Goal: Task Accomplishment & Management: Manage account settings

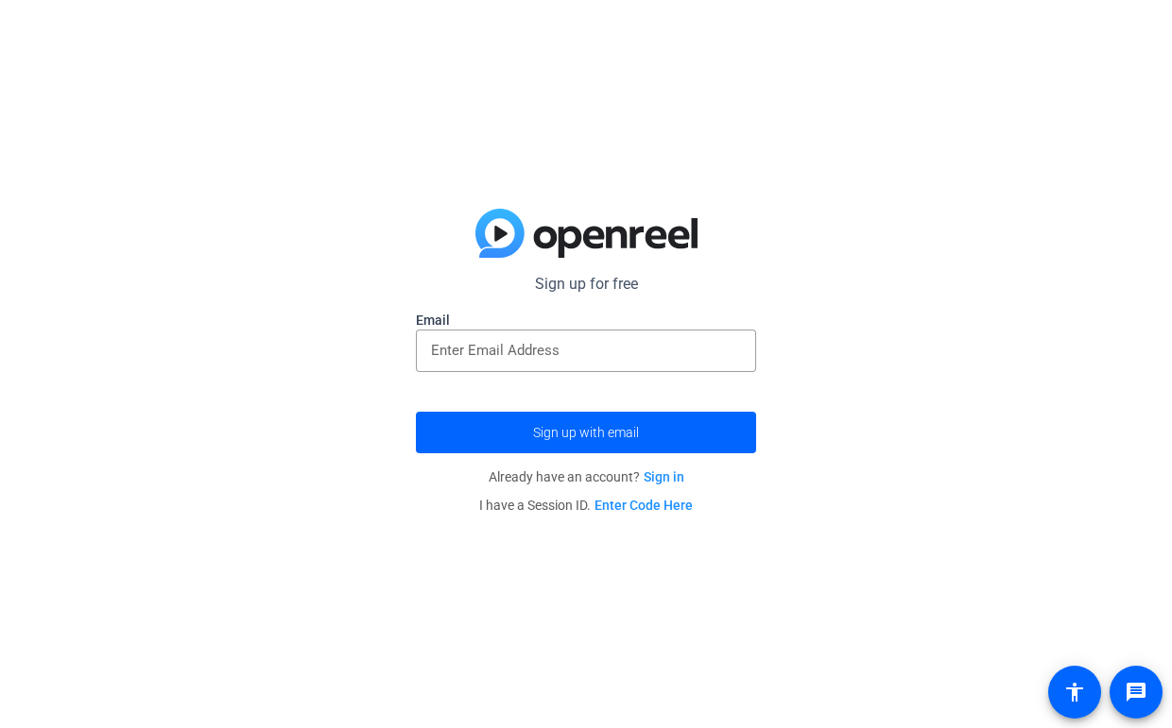
click at [661, 475] on link "Sign in" at bounding box center [663, 477] width 41 height 15
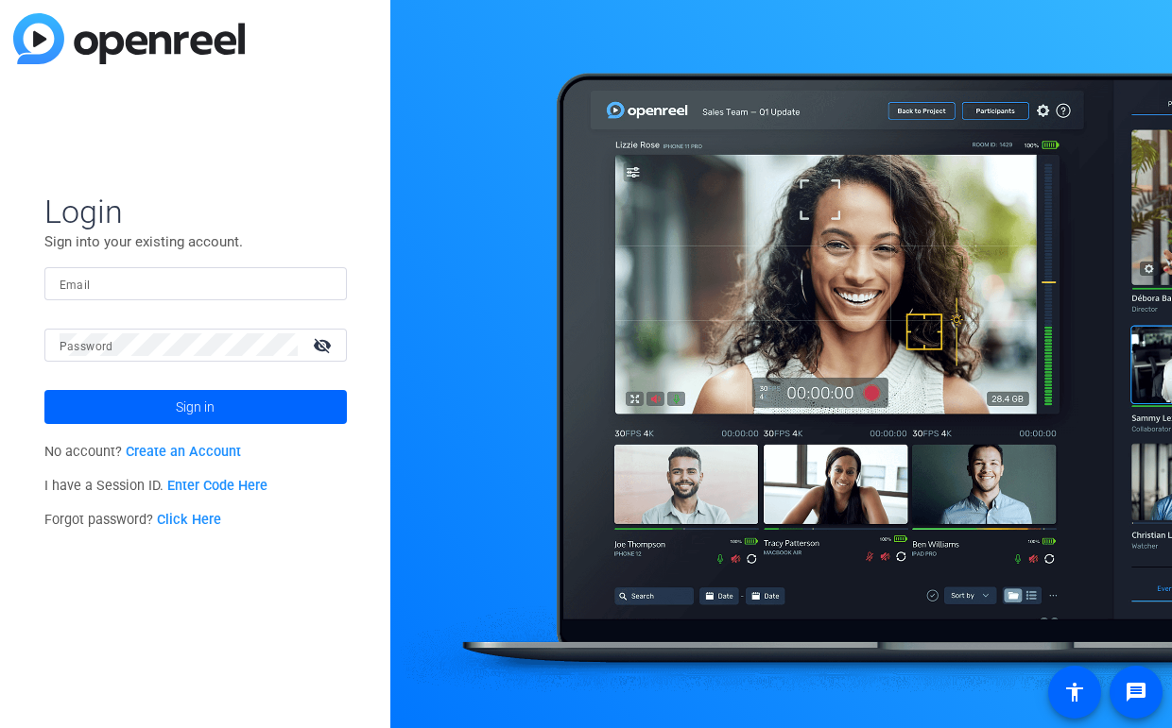
click at [310, 296] on div at bounding box center [196, 283] width 272 height 33
type input "[EMAIL_ADDRESS][PERSON_NAME][DOMAIN_NAME]"
click at [275, 362] on mat-form-field "Password visibility_off" at bounding box center [195, 359] width 302 height 61
click at [219, 416] on span at bounding box center [195, 407] width 302 height 45
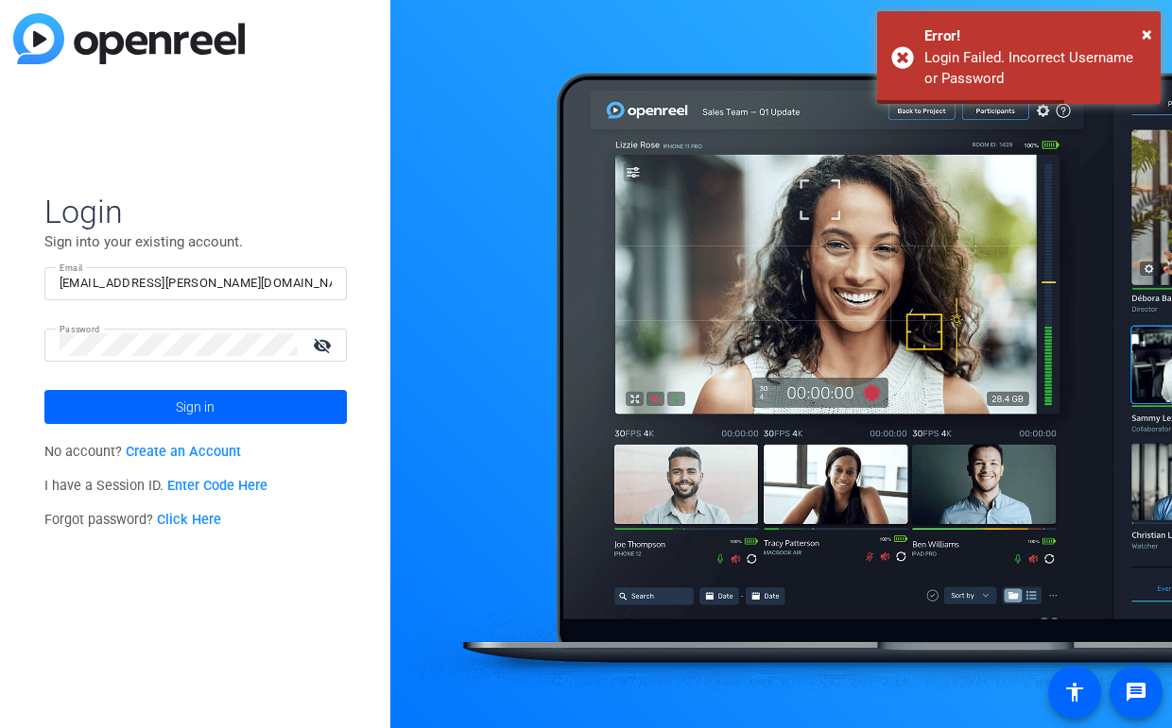
click at [193, 513] on link "Click Here" at bounding box center [189, 520] width 64 height 16
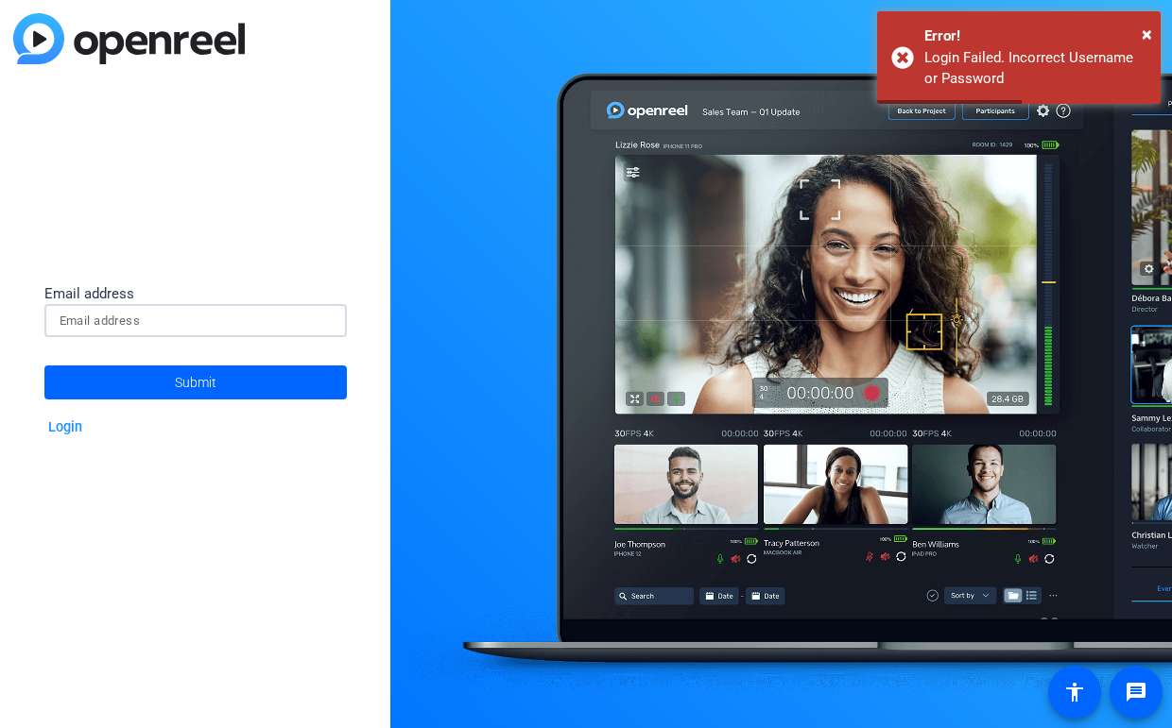
click at [290, 313] on input at bounding box center [196, 321] width 272 height 23
type input "[EMAIL_ADDRESS][PERSON_NAME][DOMAIN_NAME]"
click at [269, 392] on span at bounding box center [195, 382] width 302 height 45
